Goal: Task Accomplishment & Management: Manage account settings

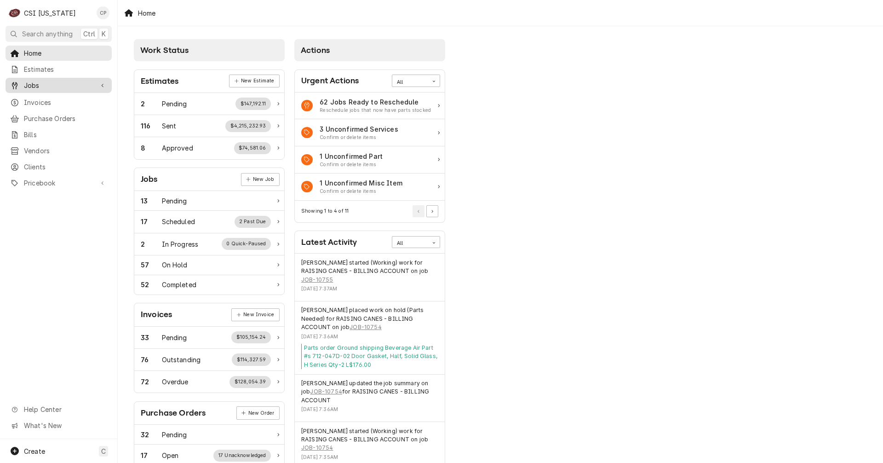
click at [49, 82] on span "Jobs" at bounding box center [58, 86] width 69 height 10
click at [42, 99] on span "Jobs" at bounding box center [65, 102] width 83 height 10
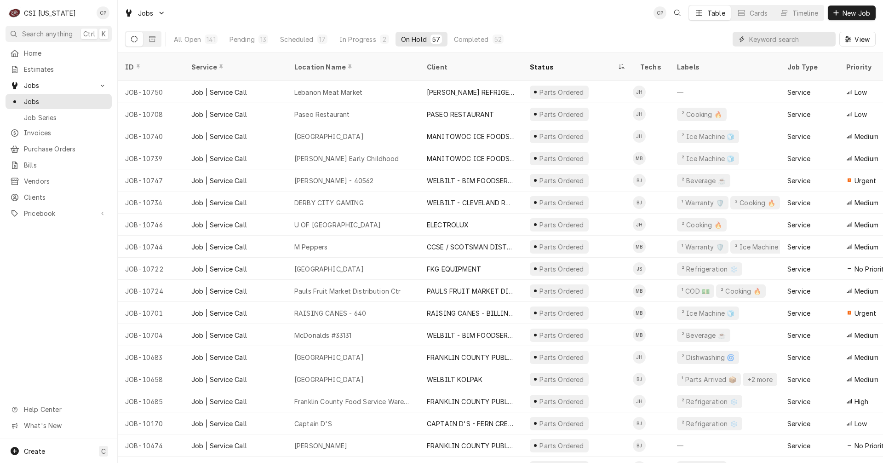
click at [781, 37] on input "Dynamic Content Wrapper" at bounding box center [791, 39] width 82 height 15
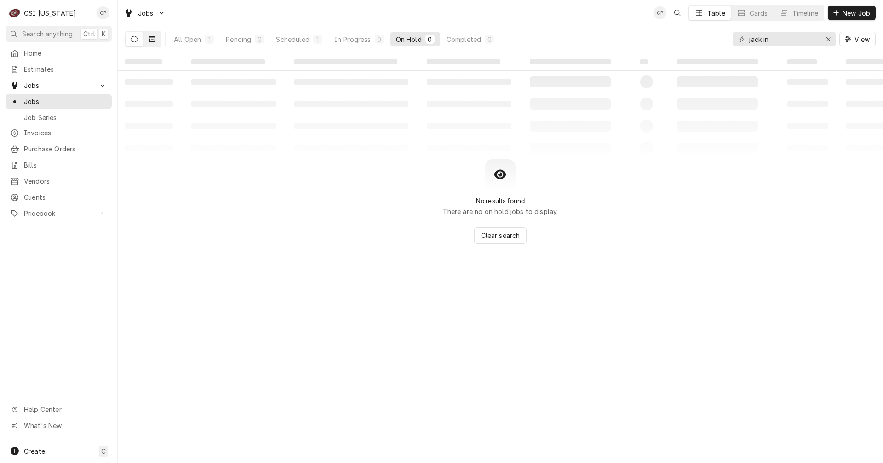
click at [153, 39] on icon "Dynamic Content Wrapper" at bounding box center [152, 39] width 6 height 6
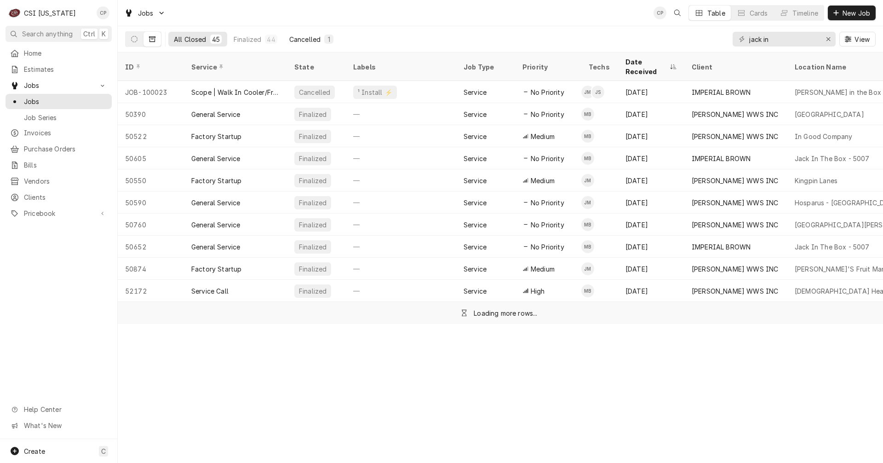
click at [297, 40] on div "Cancelled" at bounding box center [304, 40] width 31 height 10
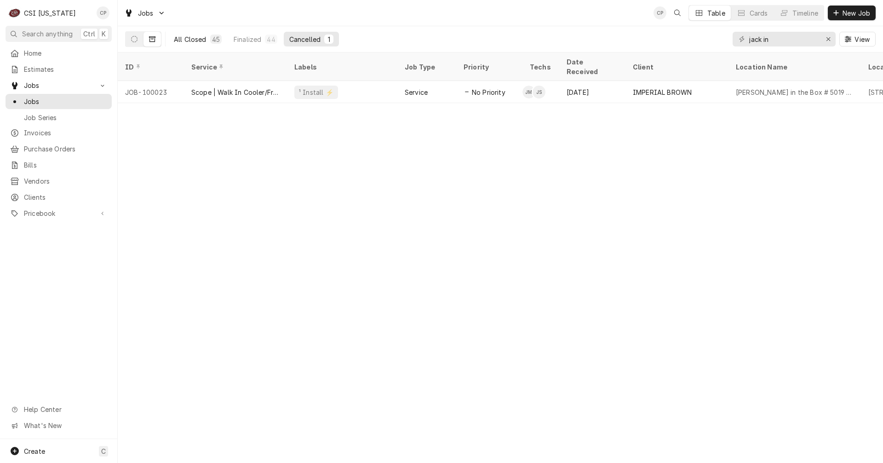
click at [196, 40] on div "All Closed" at bounding box center [190, 40] width 33 height 10
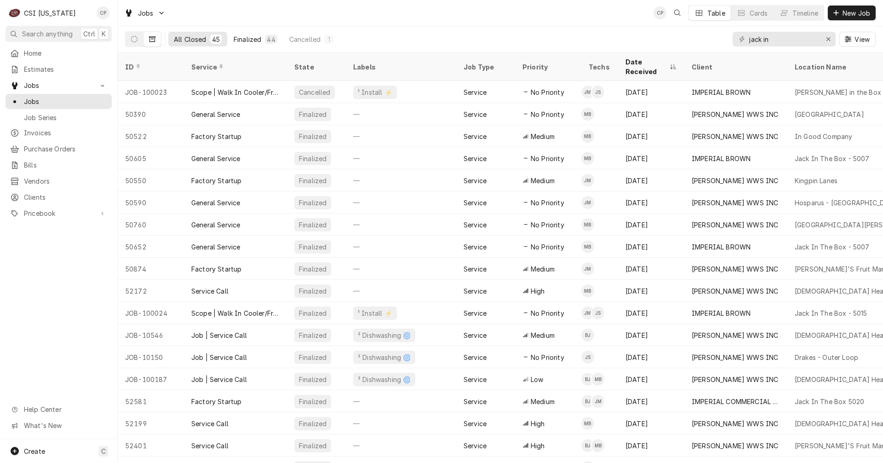
click at [248, 37] on div "Finalized" at bounding box center [248, 40] width 28 height 10
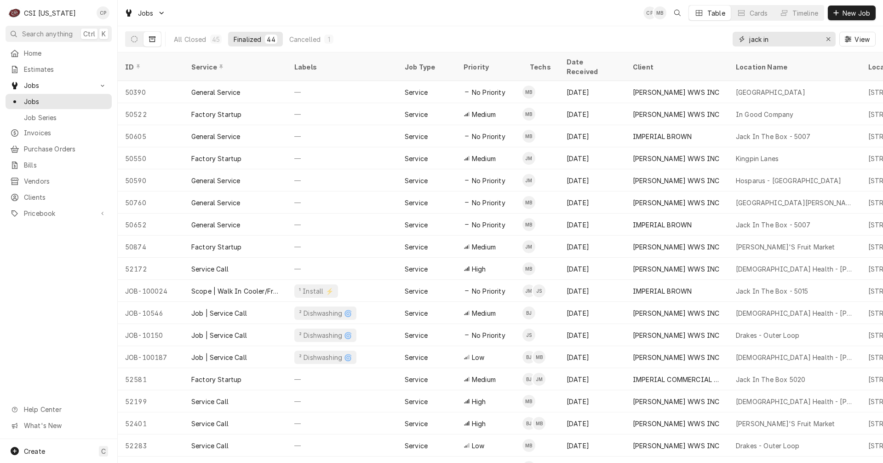
click at [804, 44] on input "jack in" at bounding box center [784, 39] width 69 height 15
type input "jack in the box"
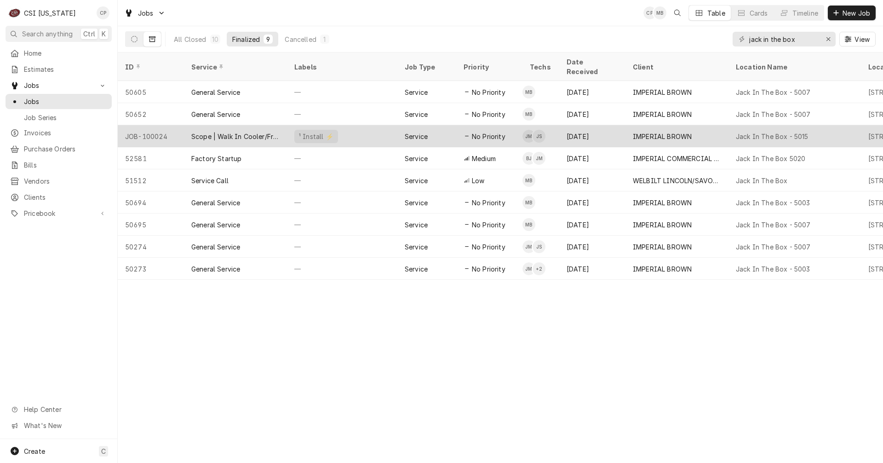
click at [240, 132] on div "Scope | Walk In Cooler/Freezer Install" at bounding box center [235, 137] width 88 height 10
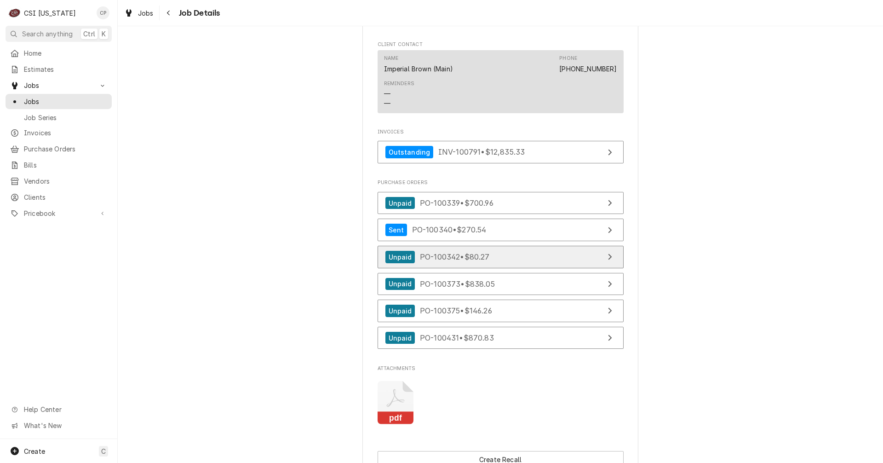
scroll to position [966, 0]
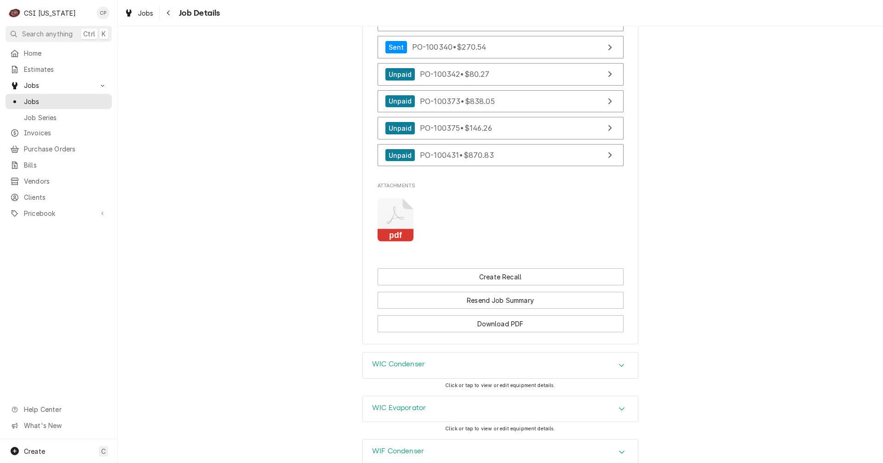
click at [392, 242] on rect "Attachments" at bounding box center [396, 235] width 36 height 13
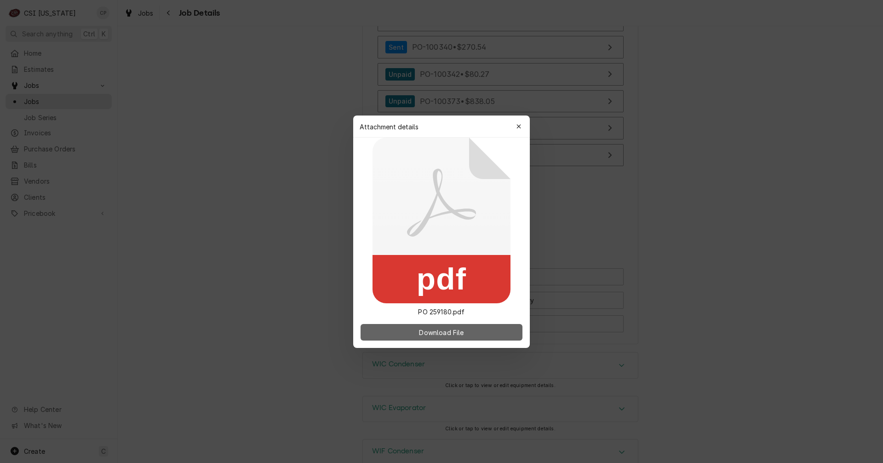
click at [445, 333] on span "Download File" at bounding box center [441, 332] width 48 height 10
click at [517, 127] on icon "button" at bounding box center [519, 126] width 5 height 6
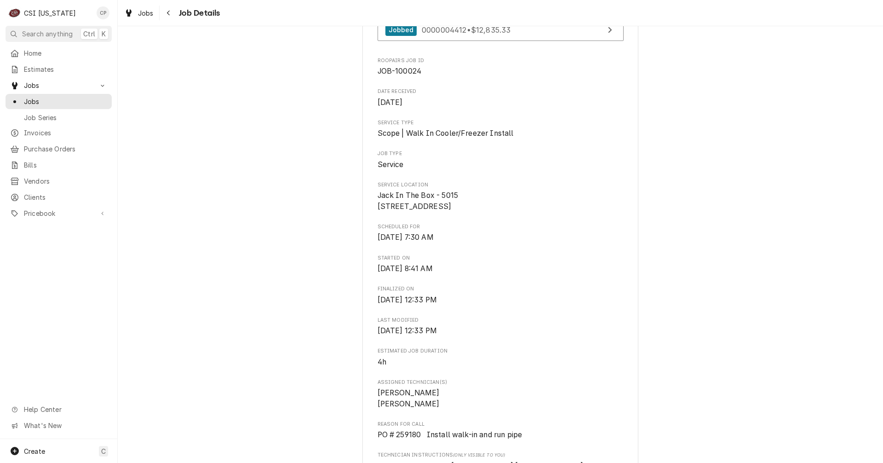
scroll to position [0, 0]
